Goal: Obtain resource: Download file/media

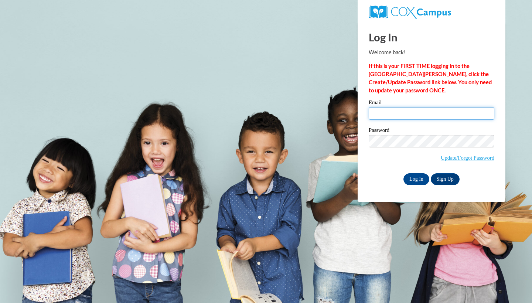
type input "[EMAIL_ADDRESS][DOMAIN_NAME]"
click at [416, 178] on input "Log In" at bounding box center [417, 179] width 26 height 12
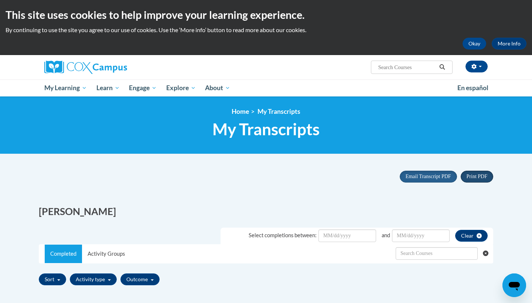
click at [482, 177] on span "Print PDF" at bounding box center [477, 177] width 21 height 6
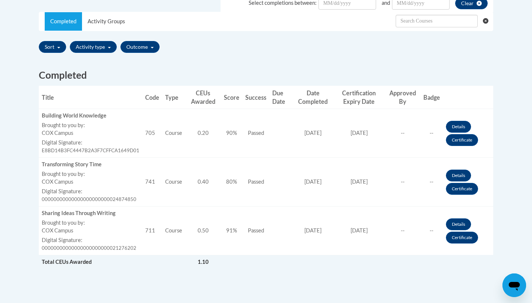
scroll to position [234, 0]
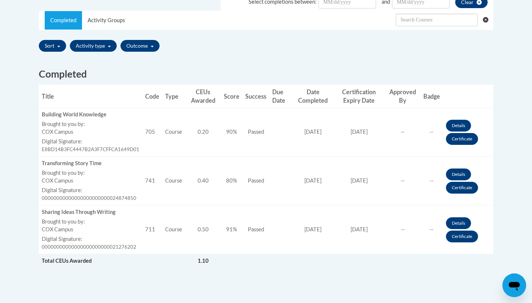
click at [461, 139] on link "Certificate" at bounding box center [462, 139] width 32 height 12
click at [467, 138] on link "Certificate" at bounding box center [462, 139] width 32 height 12
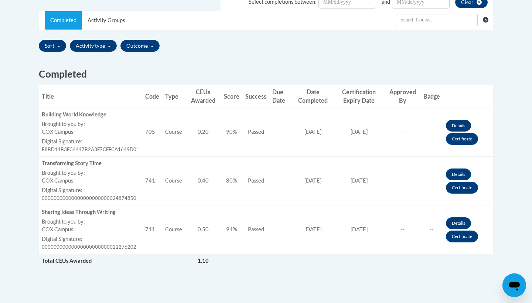
click at [467, 121] on link "Details" at bounding box center [458, 126] width 25 height 12
click at [466, 123] on link "Details" at bounding box center [458, 126] width 25 height 12
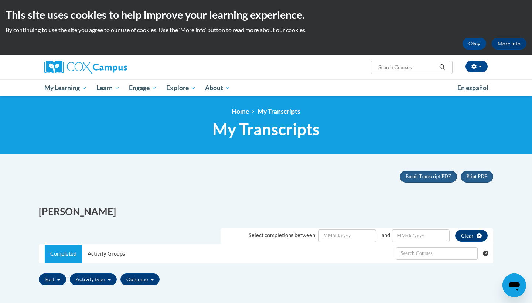
scroll to position [0, 0]
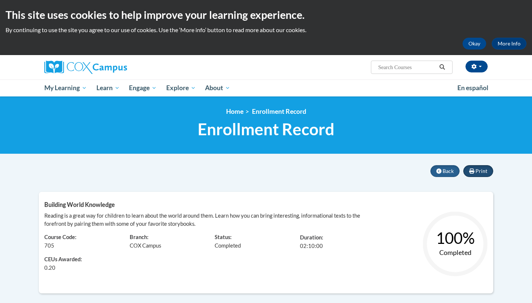
click at [489, 171] on button "Print" at bounding box center [479, 171] width 30 height 12
